Goal: Task Accomplishment & Management: Use online tool/utility

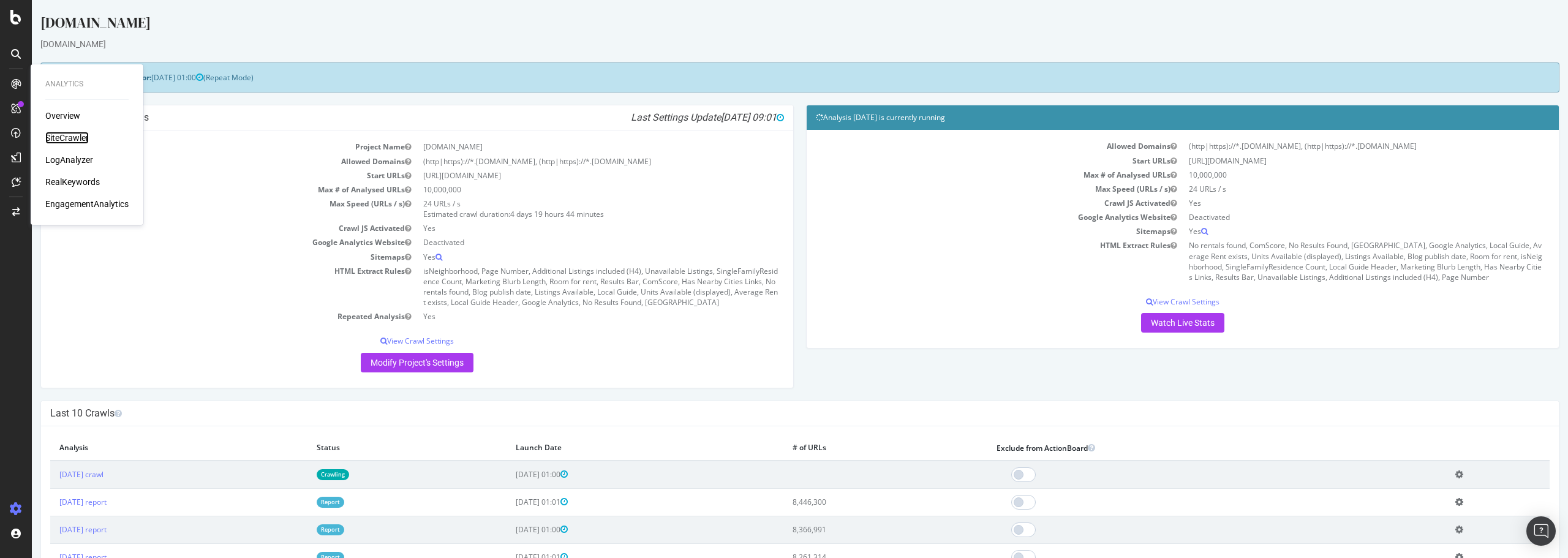
click at [71, 133] on div "SiteCrawler" at bounding box center [67, 137] width 43 height 12
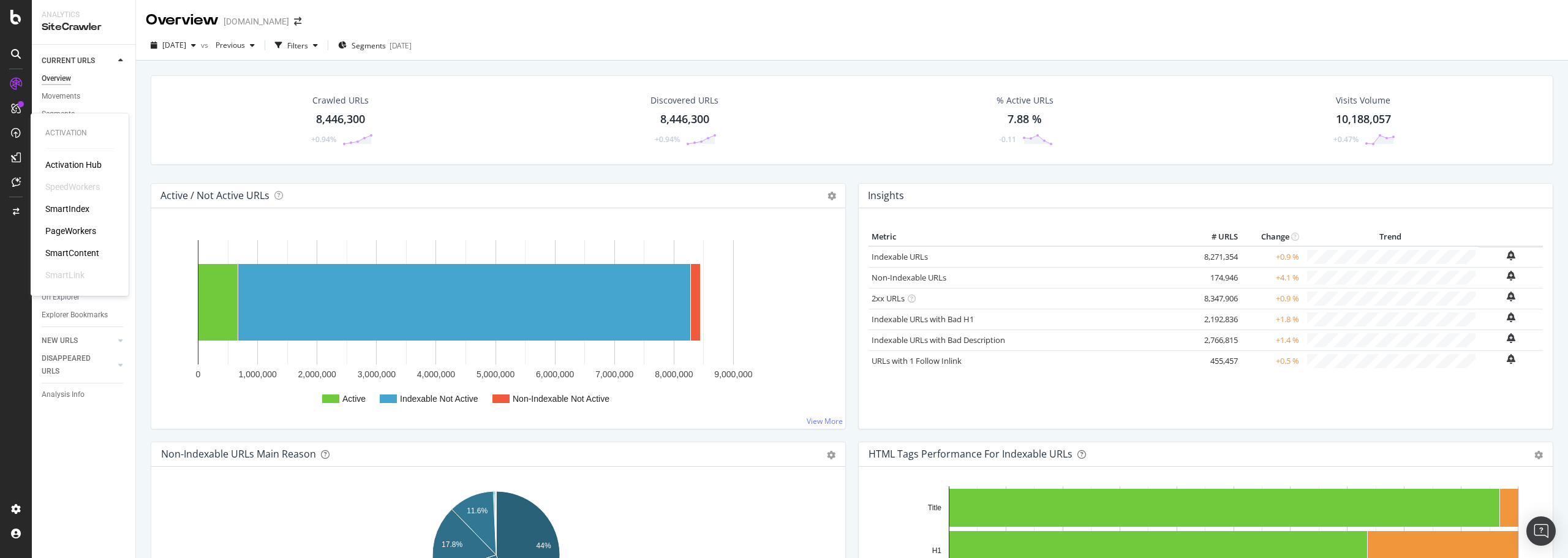
click at [78, 231] on div "PageWorkers" at bounding box center [70, 231] width 50 height 12
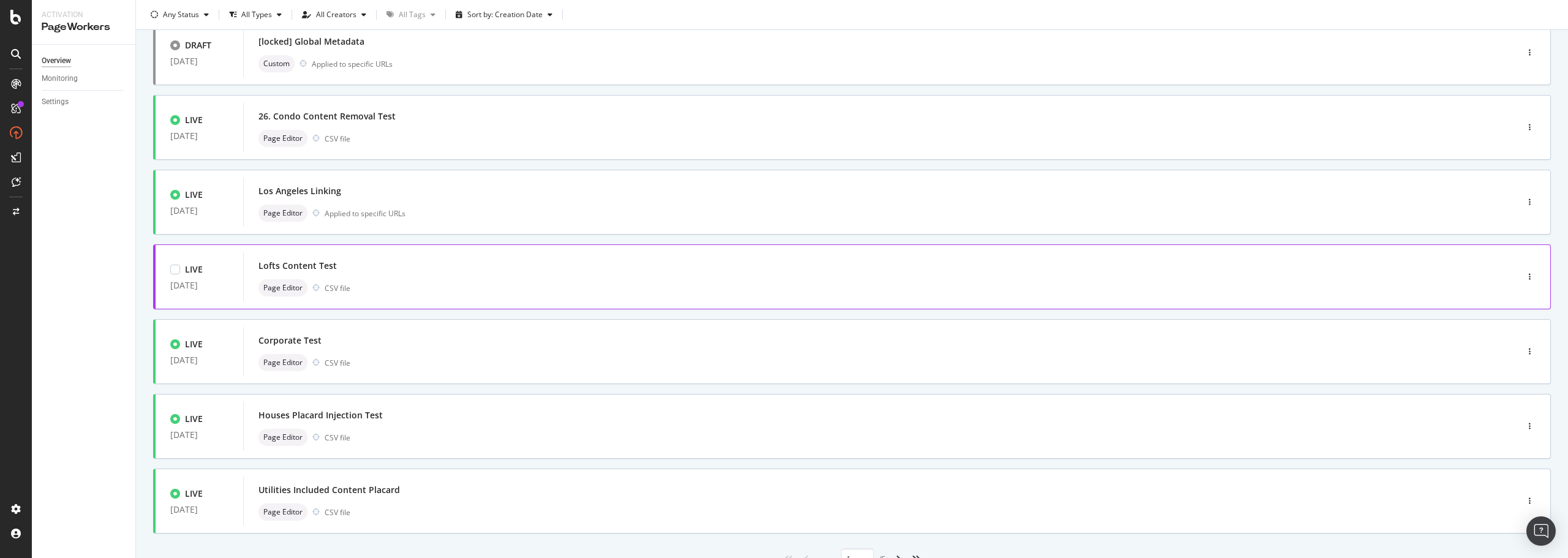
scroll to position [370, 0]
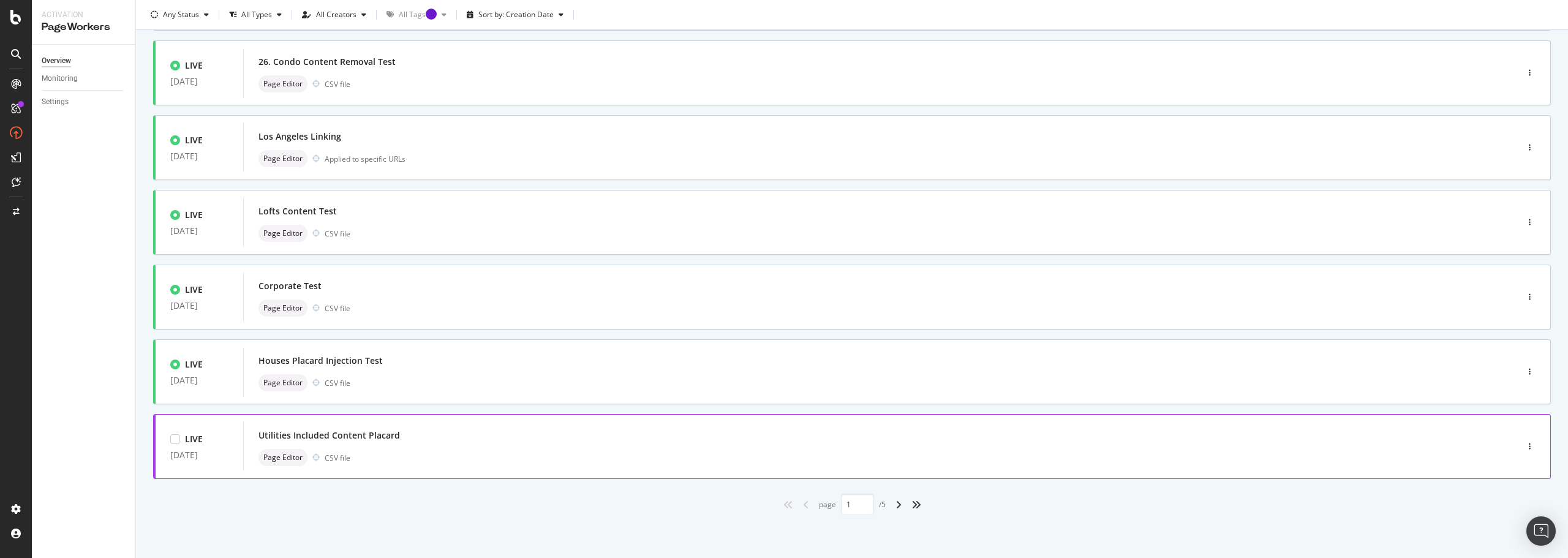
click at [368, 433] on div "Utilities Included Content Placard" at bounding box center [329, 435] width 142 height 12
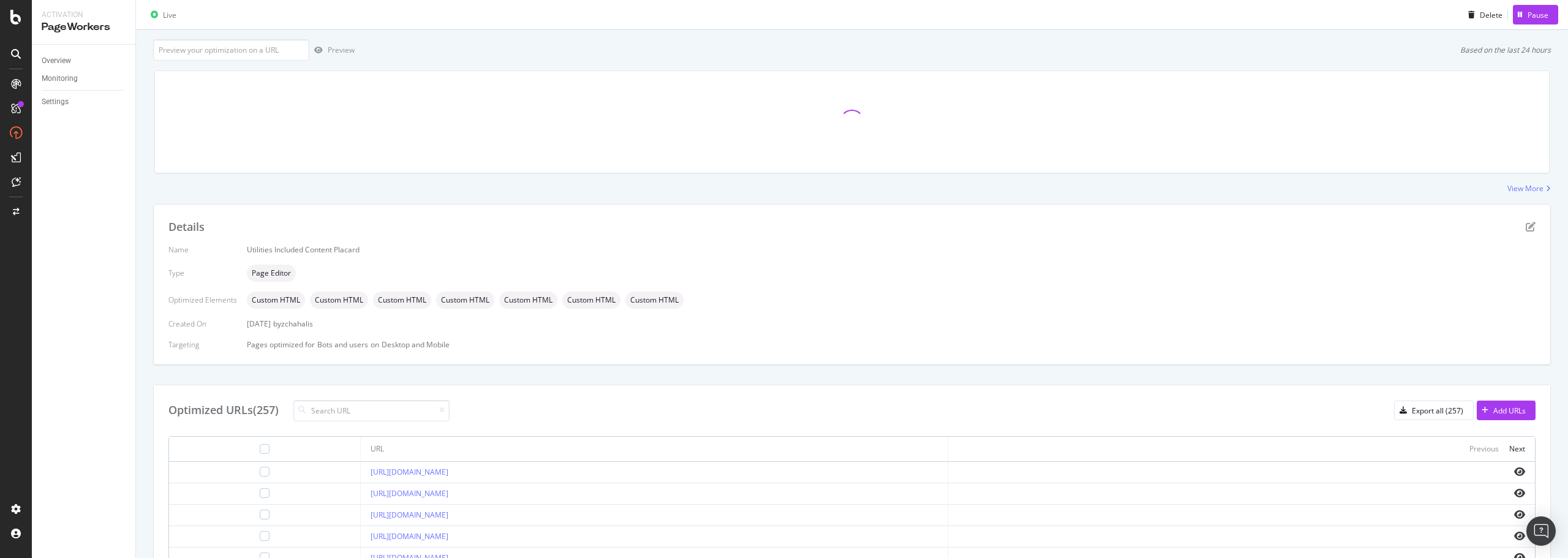
scroll to position [83, 0]
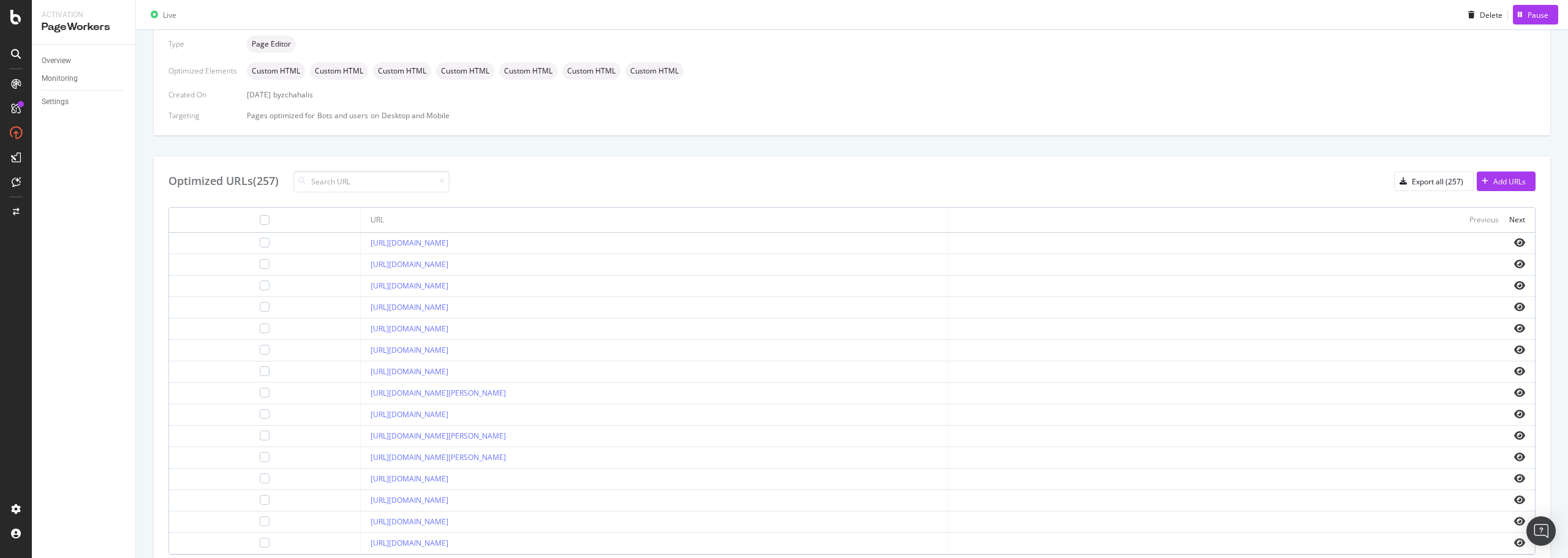
scroll to position [352, 0]
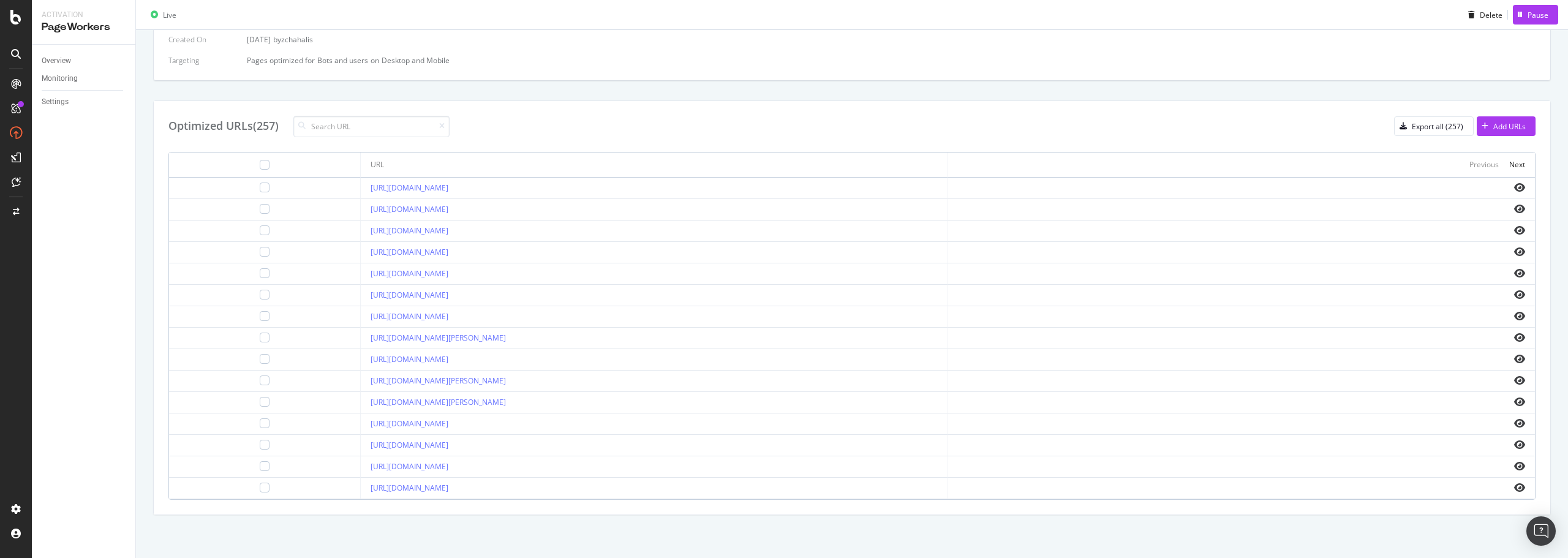
drag, startPoint x: 80, startPoint y: 246, endPoint x: 116, endPoint y: 267, distance: 41.7
click at [82, 246] on div "Overview Monitoring Settings" at bounding box center [83, 301] width 103 height 513
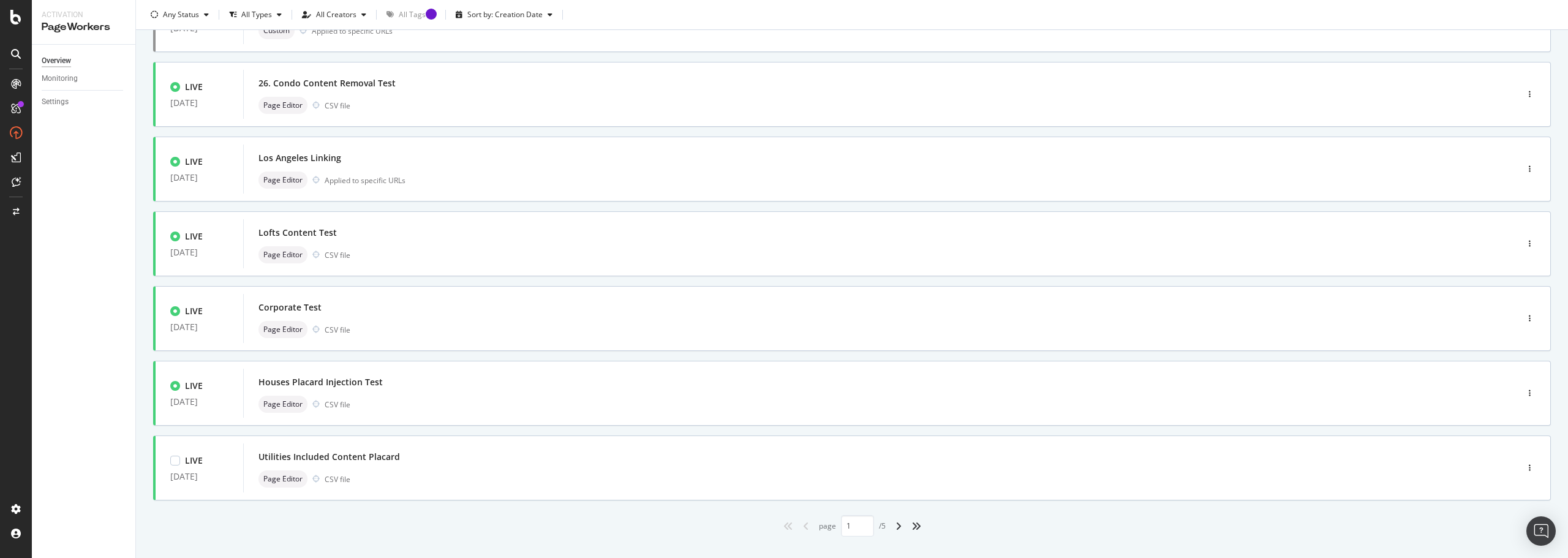
scroll to position [370, 0]
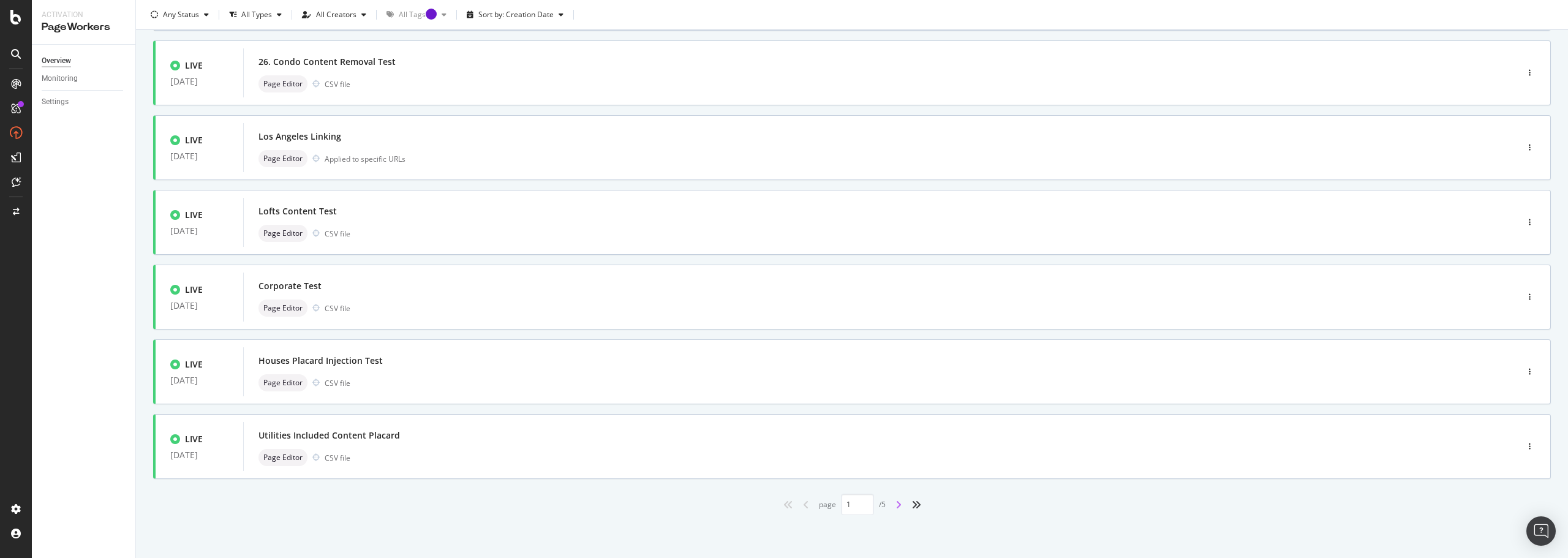
click at [895, 508] on icon "angle-right" at bounding box center [899, 504] width 6 height 10
type input "2"
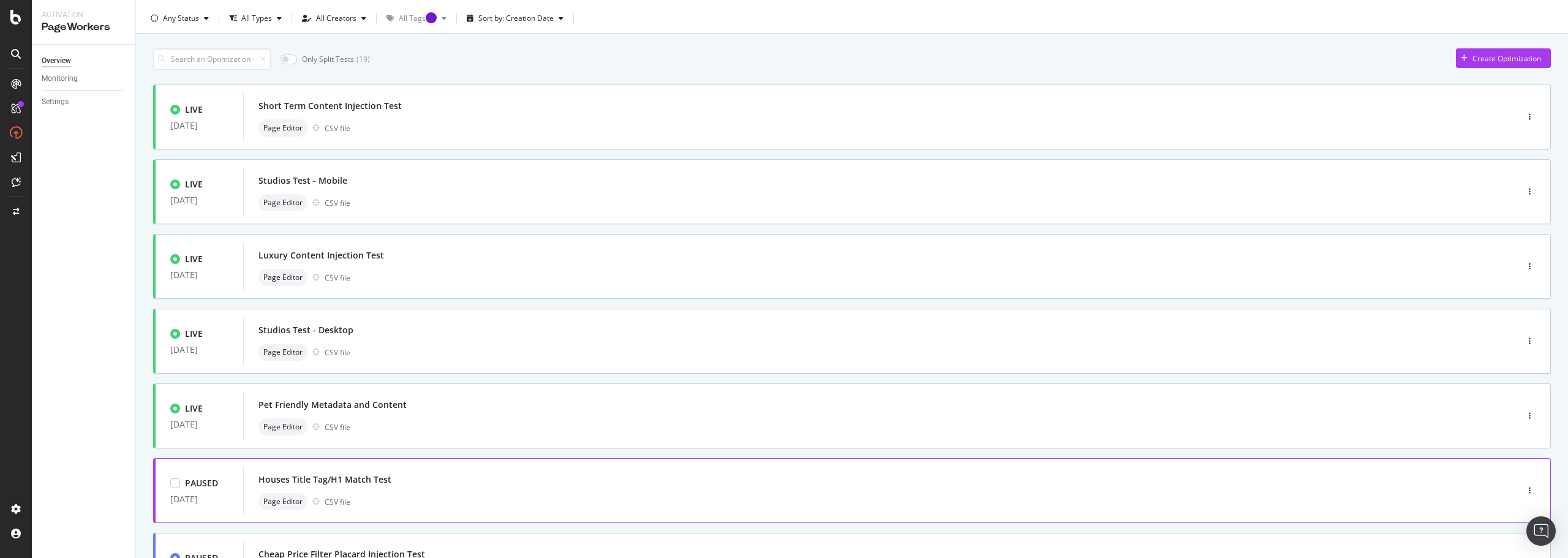
scroll to position [0, 0]
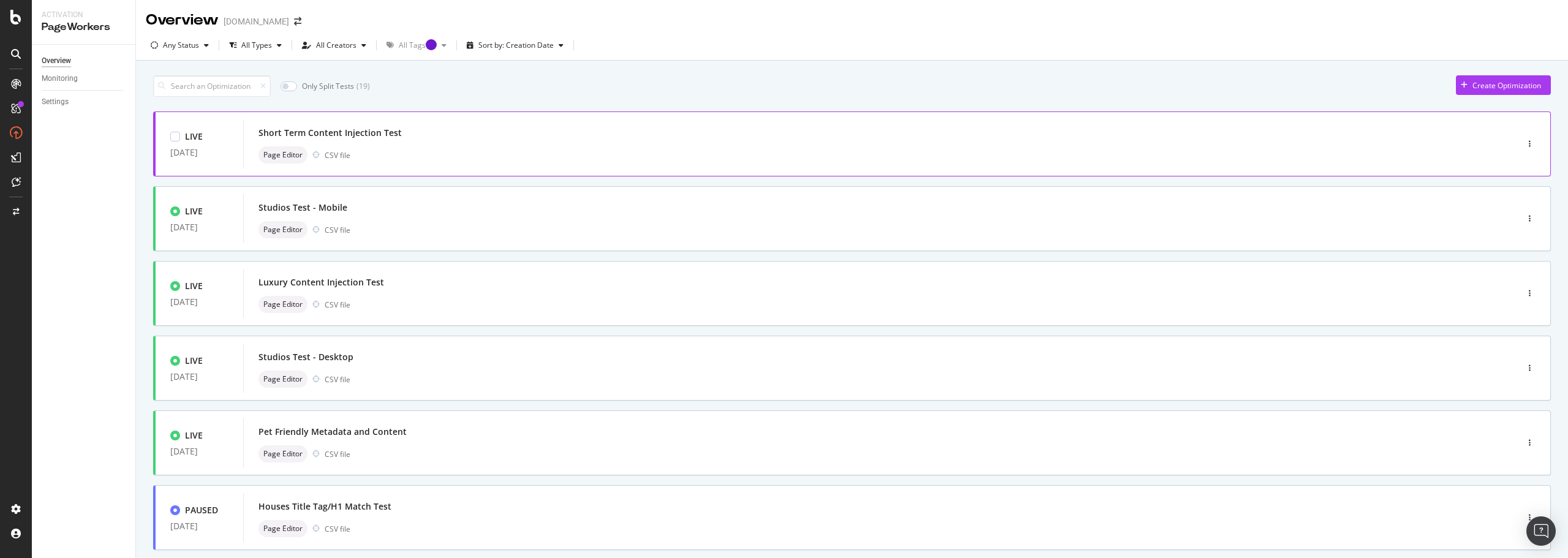
click at [371, 135] on div "Short Term Content Injection Test" at bounding box center [330, 132] width 143 height 12
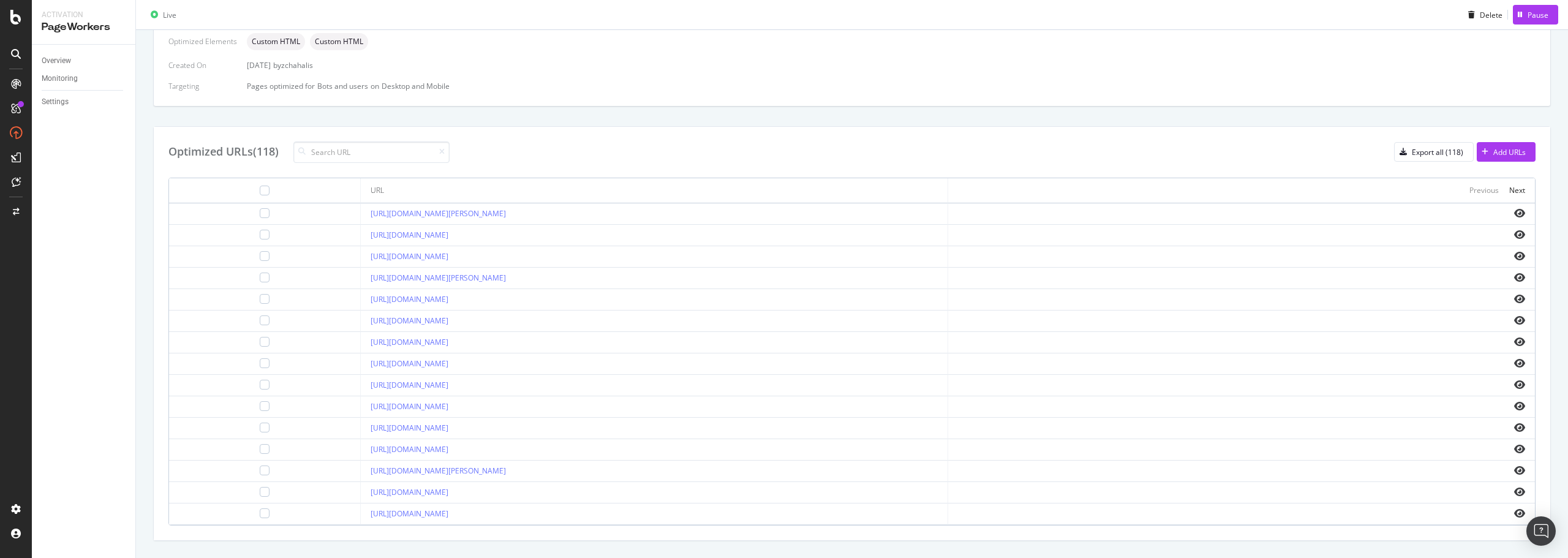
scroll to position [352, 0]
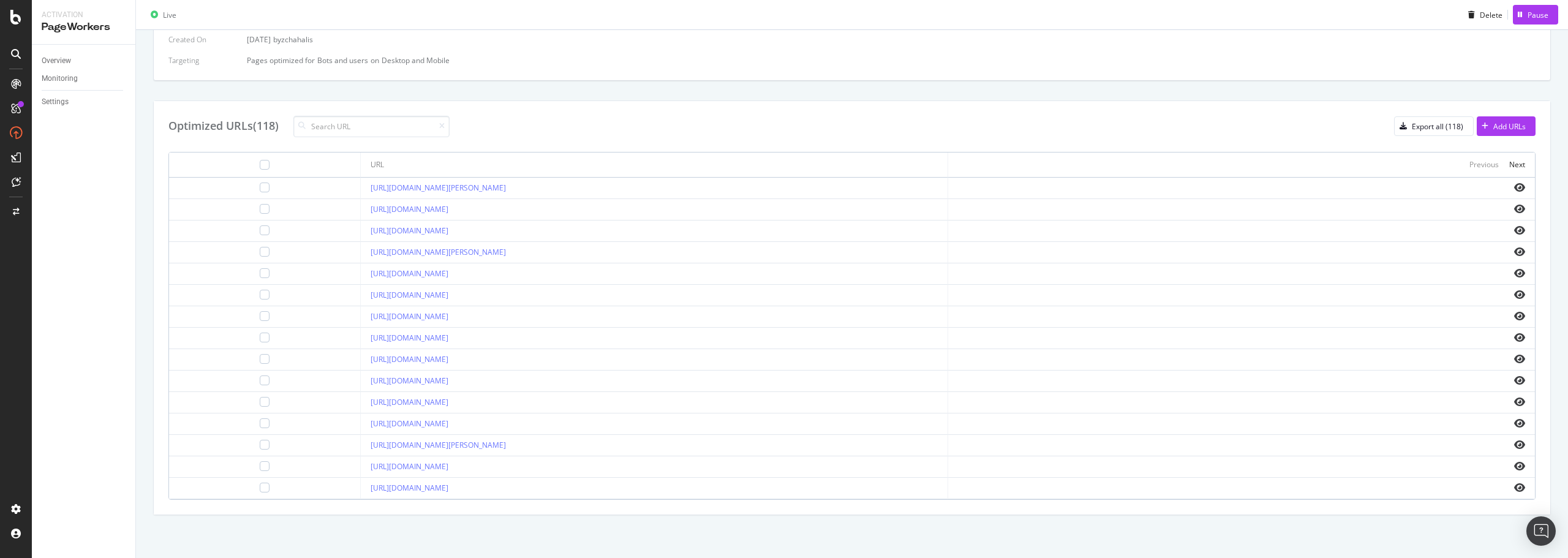
drag, startPoint x: 498, startPoint y: 191, endPoint x: 317, endPoint y: 188, distance: 181.0
click at [360, 188] on td "[URL][DOMAIN_NAME][PERSON_NAME]" at bounding box center [653, 188] width 587 height 22
copy link "[URL][DOMAIN_NAME][PERSON_NAME]"
drag, startPoint x: 371, startPoint y: 90, endPoint x: 643, endPoint y: 4, distance: 285.3
click at [371, 90] on div "Details Name Short Term Content Injection Test Type Page Editor Optimized Eleme…" at bounding box center [851, 217] width 1397 height 595
